Goal: Task Accomplishment & Management: Manage account settings

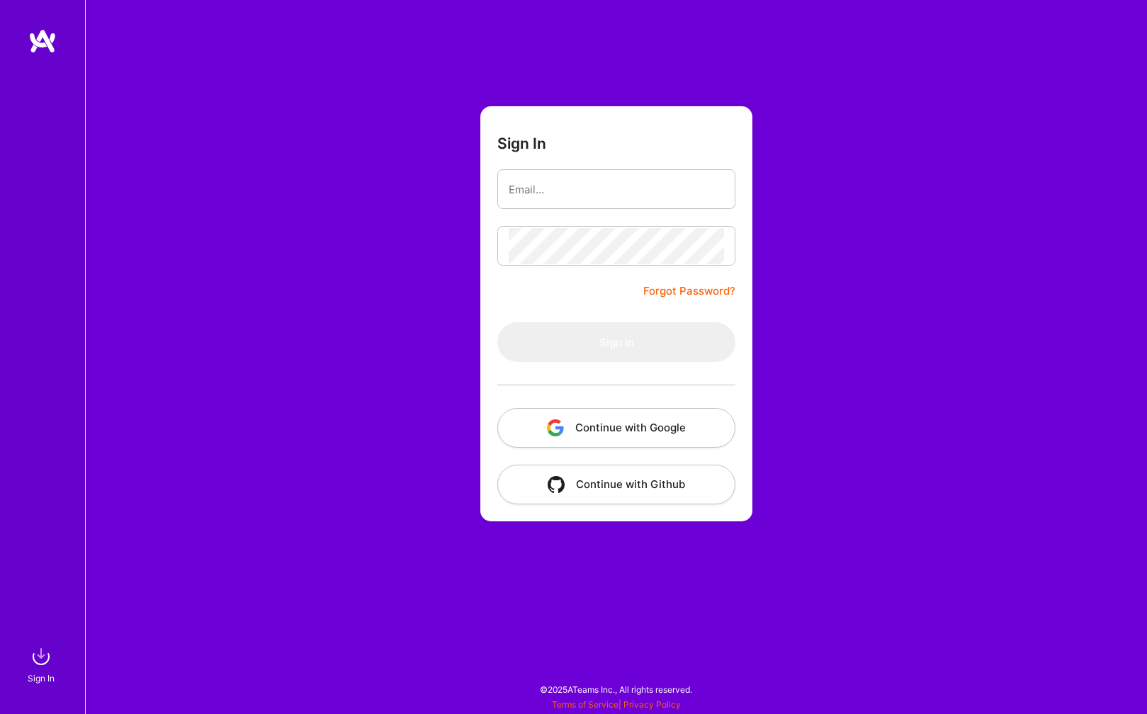
click at [0, 707] on com-1password-button at bounding box center [0, 707] width 0 height 0
type input "[EMAIL_ADDRESS][DOMAIN_NAME]"
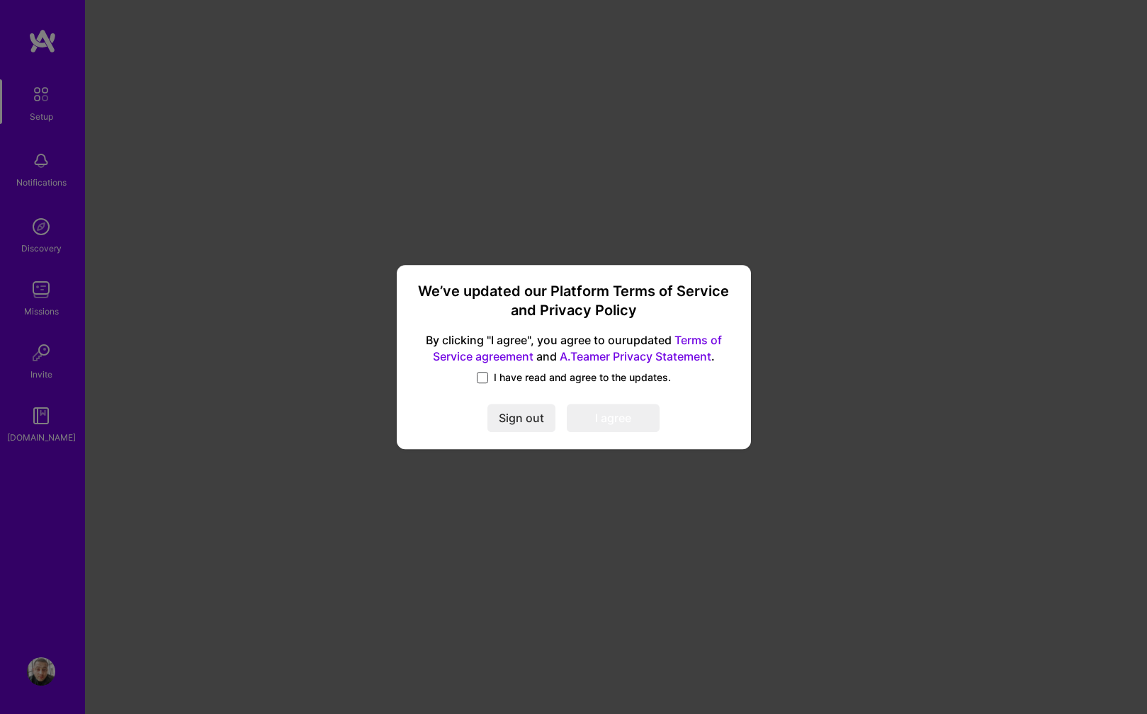
click at [482, 379] on span at bounding box center [482, 377] width 11 height 11
click at [0, 0] on input "I have read and agree to the updates." at bounding box center [0, 0] width 0 height 0
click at [596, 416] on button "I agree" at bounding box center [613, 418] width 93 height 28
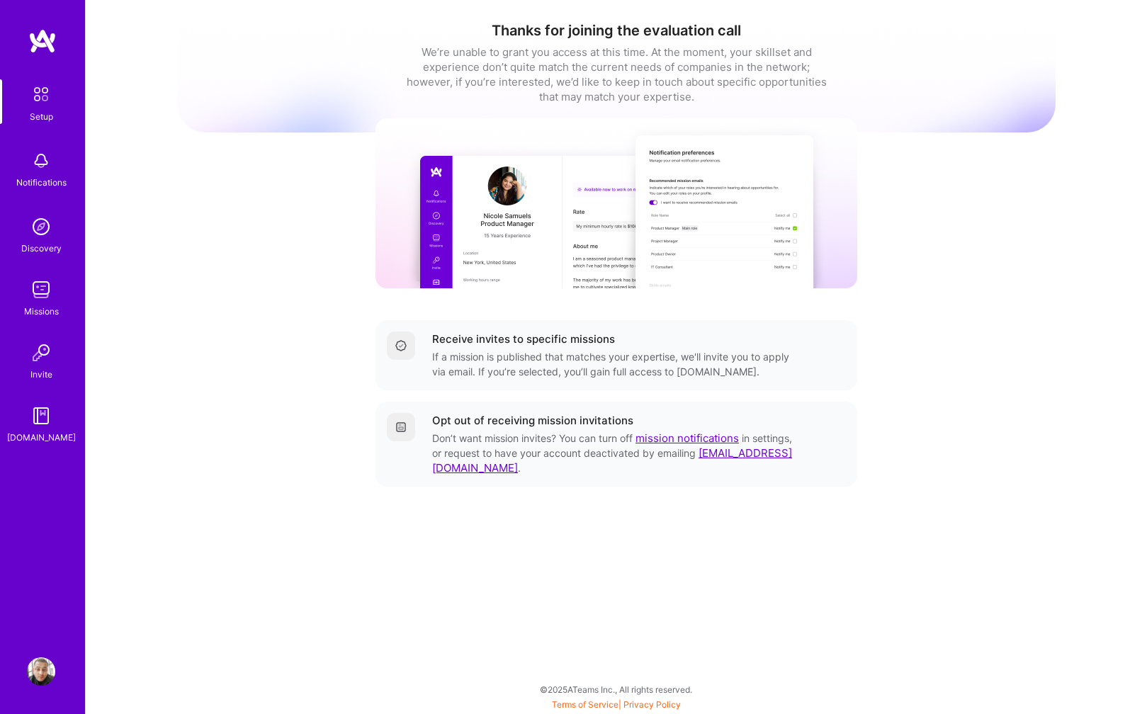
click at [38, 237] on img at bounding box center [41, 226] width 28 height 28
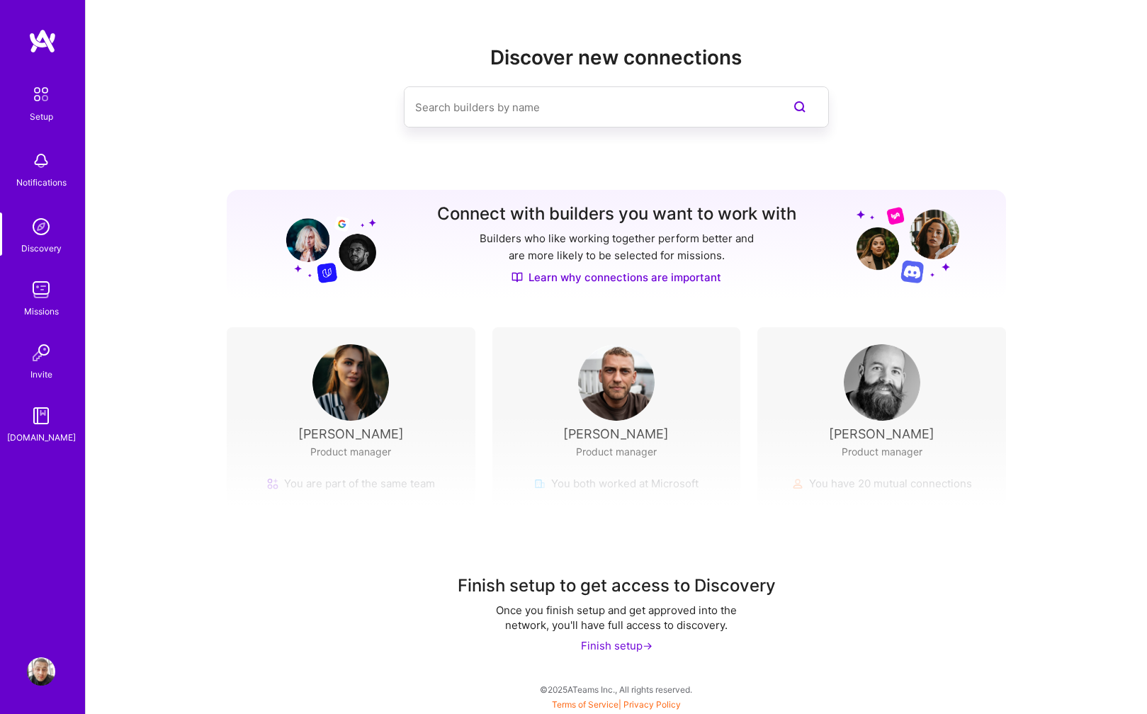
click at [35, 292] on img at bounding box center [41, 290] width 28 height 28
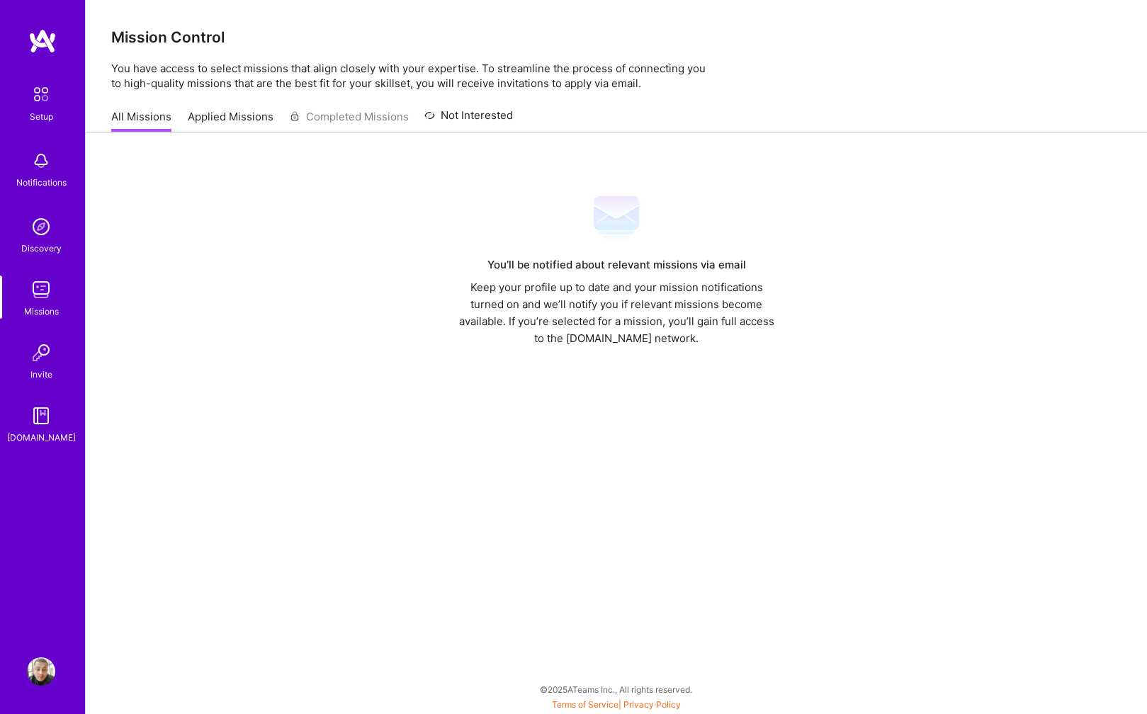
click at [222, 127] on link "Applied Missions" at bounding box center [231, 120] width 86 height 23
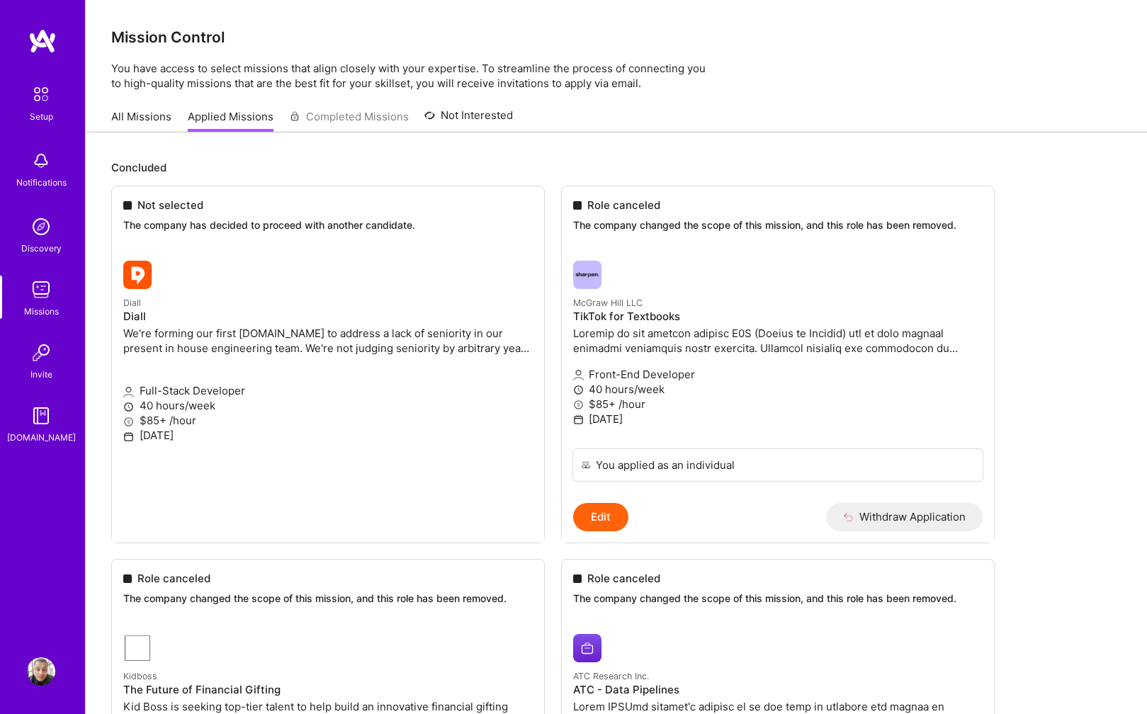
click at [30, 170] on img at bounding box center [41, 161] width 28 height 28
click at [30, 433] on div "[DOMAIN_NAME]" at bounding box center [41, 437] width 69 height 15
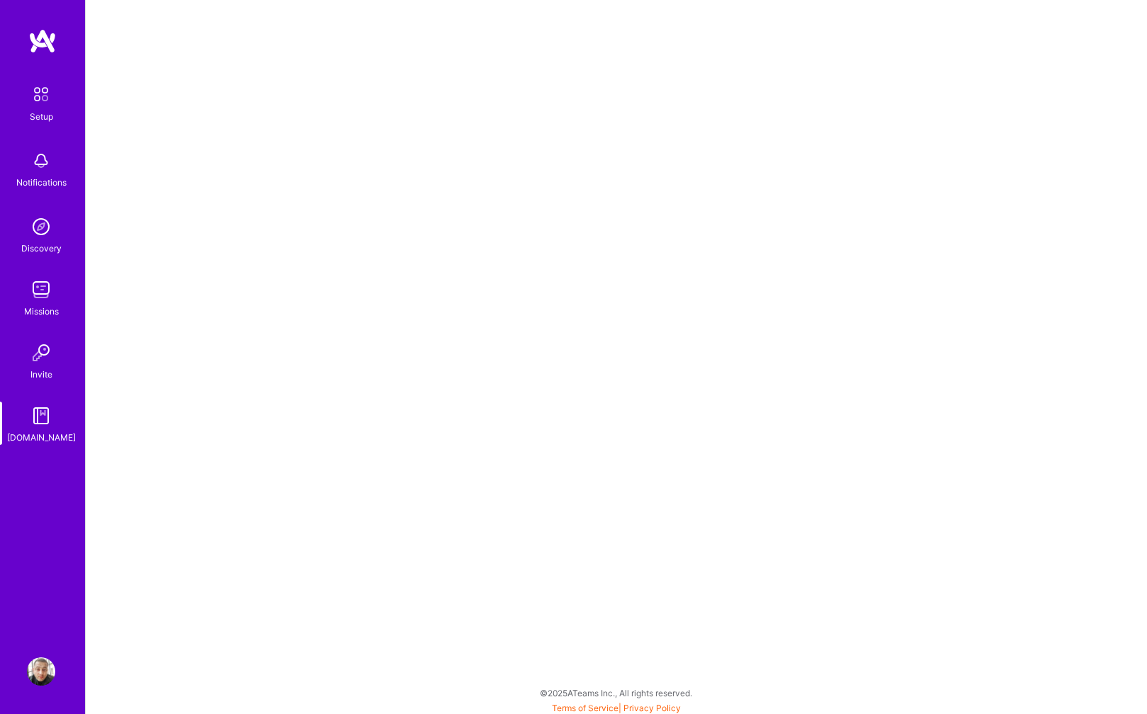
click at [46, 367] on div "Invite" at bounding box center [41, 374] width 22 height 15
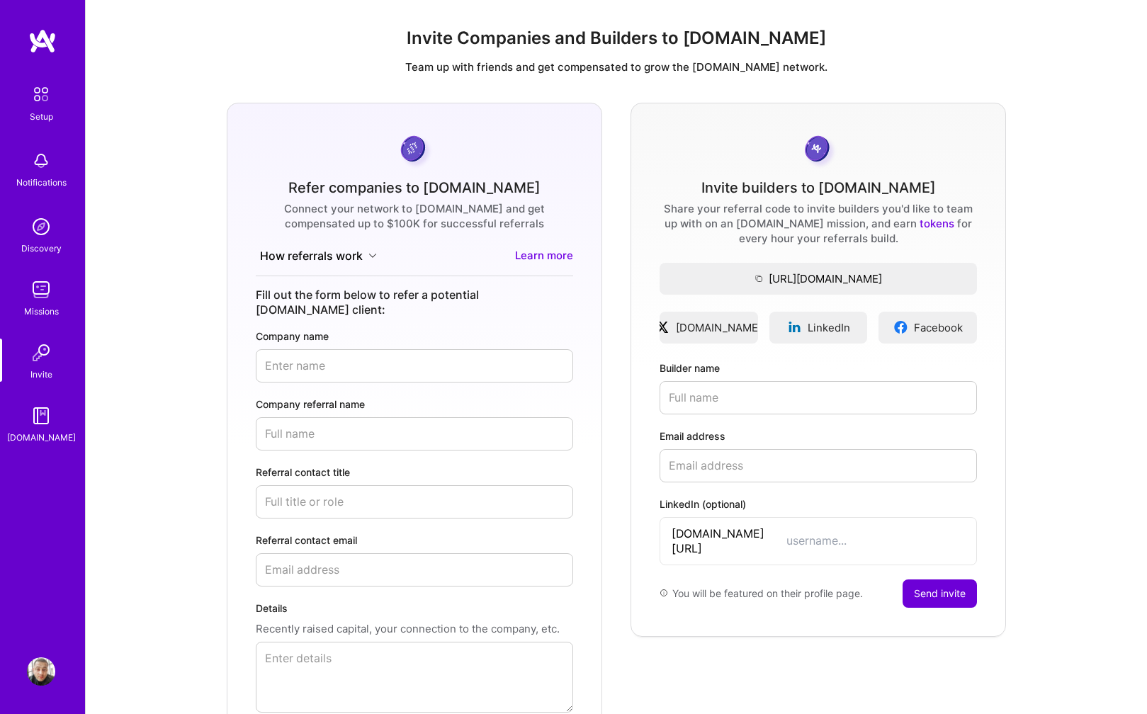
click at [46, 286] on img at bounding box center [41, 290] width 28 height 28
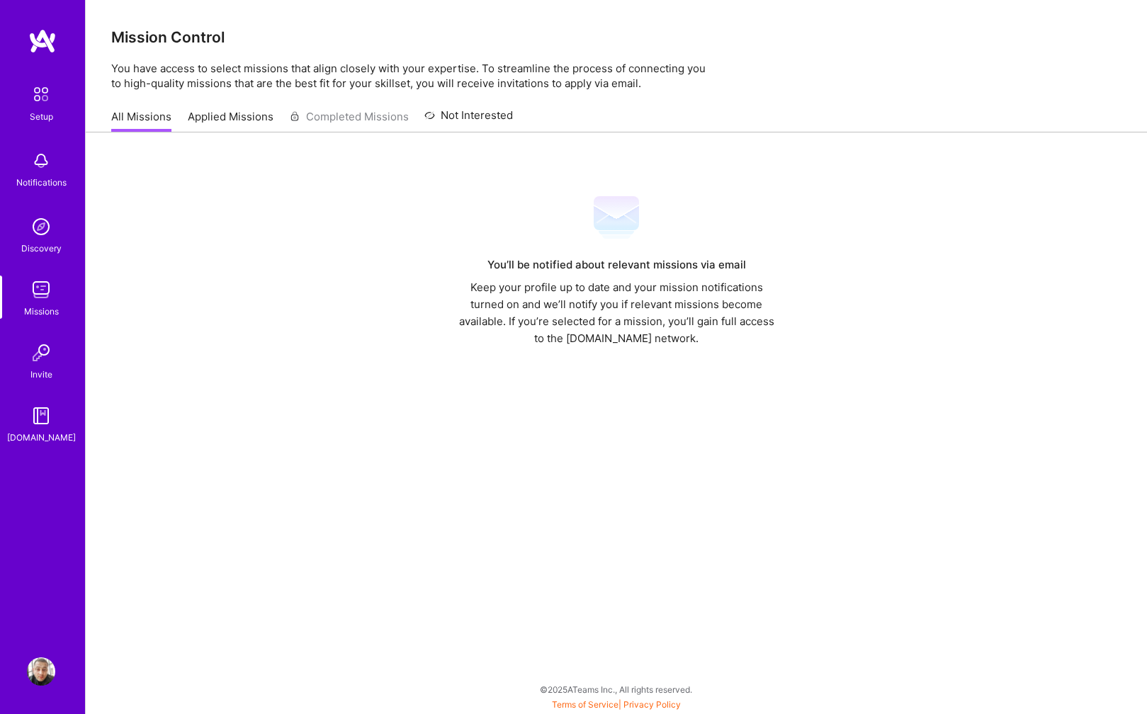
click at [474, 93] on div "Mission Control You have access to select missions that align closely with your…" at bounding box center [616, 357] width 1061 height 714
click at [458, 114] on link "Not Interested" at bounding box center [468, 119] width 89 height 25
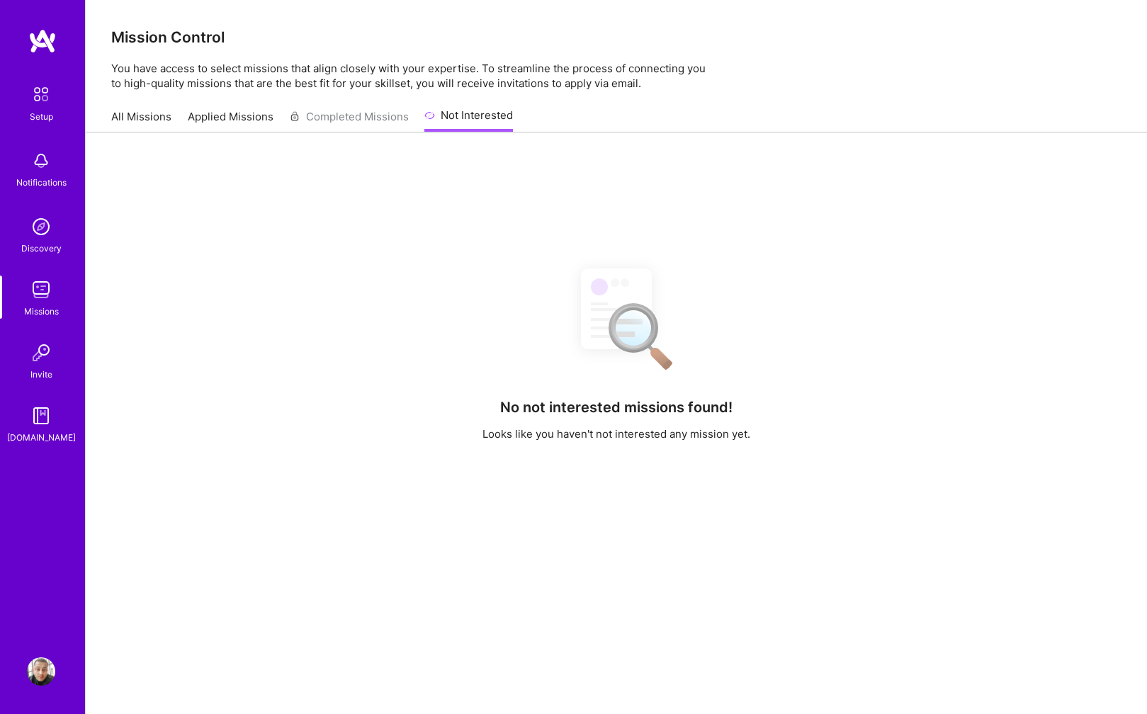
click at [337, 125] on div "All Missions Applied Missions Completed Missions Not Interested" at bounding box center [312, 116] width 402 height 30
click at [336, 115] on div "All Missions Applied Missions Completed Missions Not Interested" at bounding box center [312, 116] width 402 height 30
click at [225, 113] on link "Applied Missions" at bounding box center [231, 120] width 86 height 23
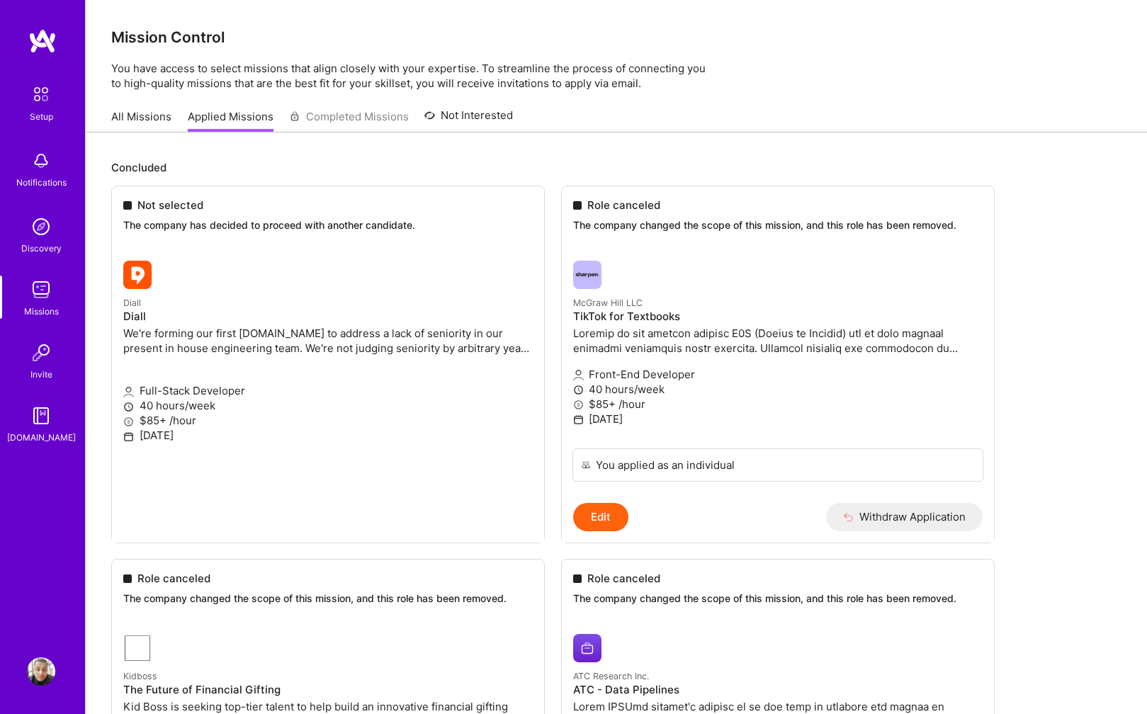
click at [56, 110] on link "Setup" at bounding box center [41, 101] width 88 height 45
